Goal: Information Seeking & Learning: Learn about a topic

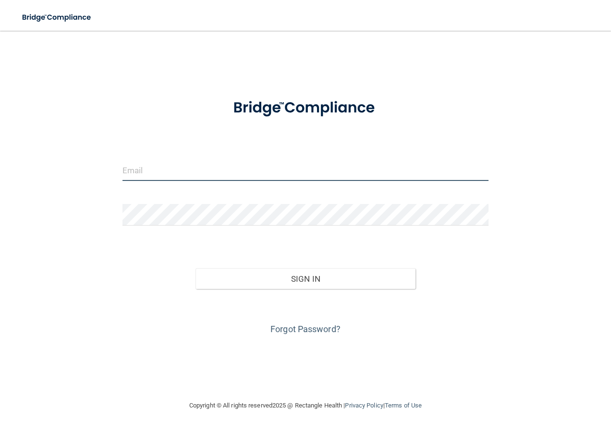
click at [172, 170] on input "email" at bounding box center [305, 170] width 366 height 22
type input "[EMAIL_ADDRESS][DOMAIN_NAME]"
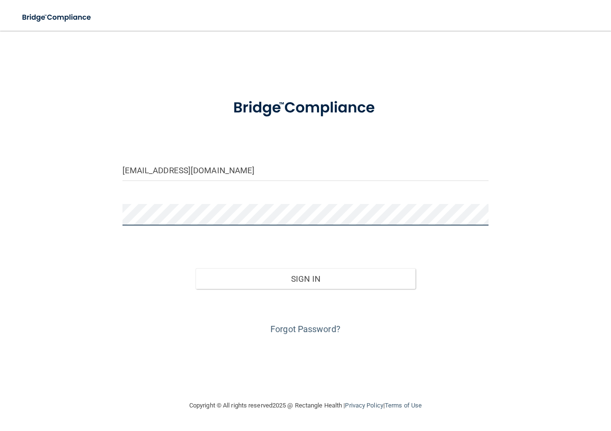
click at [195, 268] on button "Sign In" at bounding box center [305, 278] width 220 height 21
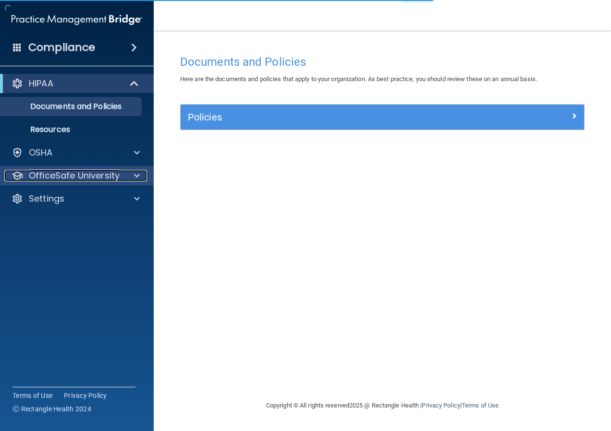
click at [42, 179] on p "OfficeSafe University" at bounding box center [74, 176] width 91 height 12
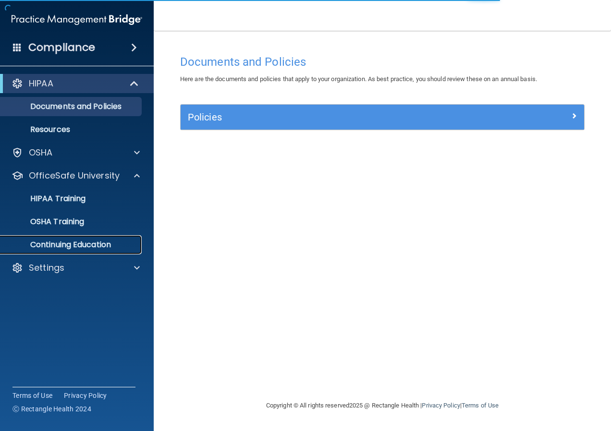
click at [103, 240] on p "Continuing Education" at bounding box center [71, 245] width 131 height 10
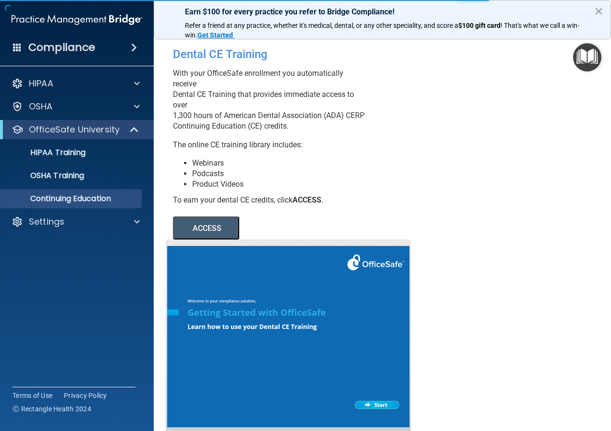
click at [206, 235] on button "ACCESS" at bounding box center [206, 228] width 66 height 23
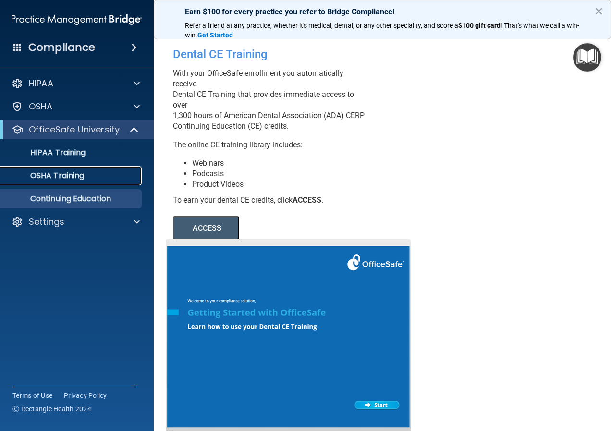
click at [68, 173] on p "OSHA Training" at bounding box center [45, 176] width 78 height 10
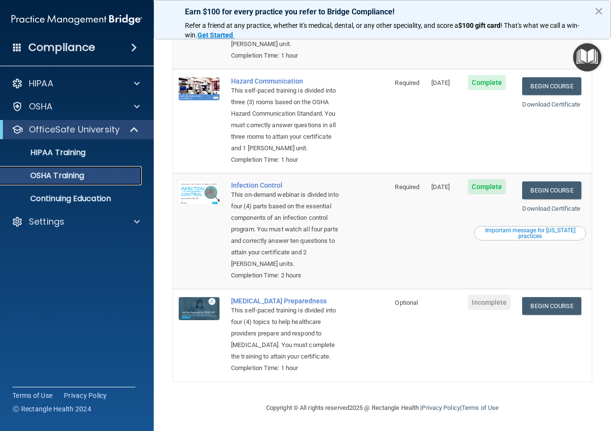
scroll to position [154, 0]
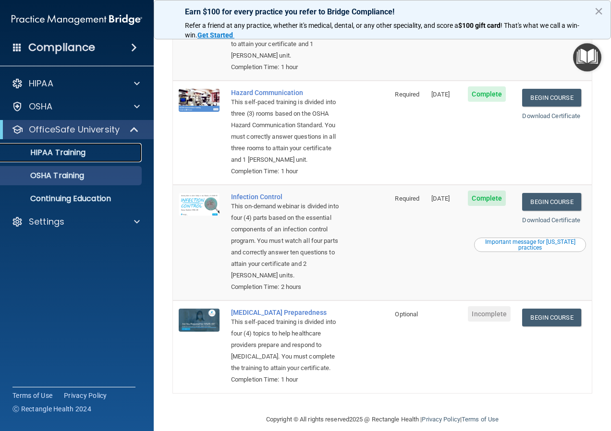
click at [41, 155] on p "HIPAA Training" at bounding box center [45, 153] width 79 height 10
